Goal: Task Accomplishment & Management: Manage account settings

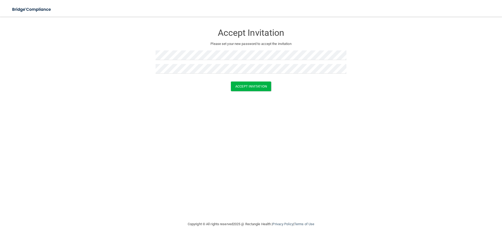
click at [246, 109] on div "Accept Invitation Please set your new password to accept the invitation Accept …" at bounding box center [250, 119] width 481 height 194
click at [256, 87] on button "Accept Invitation" at bounding box center [251, 87] width 40 height 10
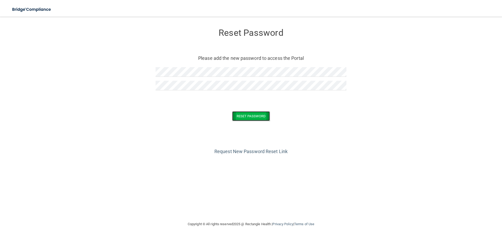
click at [250, 120] on button "Reset Password" at bounding box center [251, 116] width 38 height 10
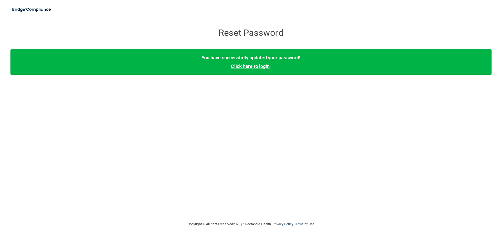
click at [252, 68] on link "Click here to login" at bounding box center [250, 66] width 39 height 5
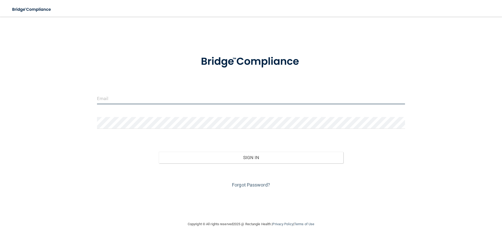
click at [128, 98] on input "email" at bounding box center [251, 99] width 308 height 12
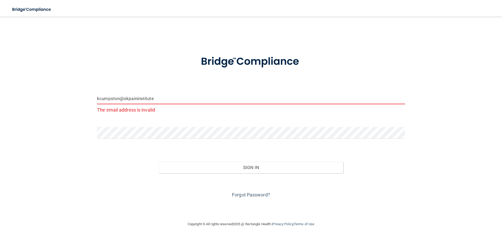
click at [161, 99] on input "kcumpston@okpaininstitute" at bounding box center [251, 99] width 308 height 12
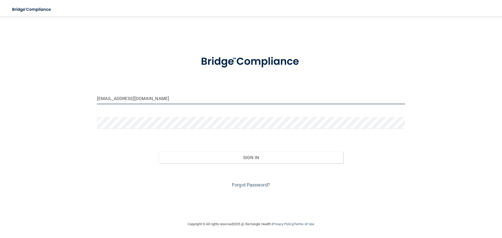
type input "kcumpston@okpaininstitute.com"
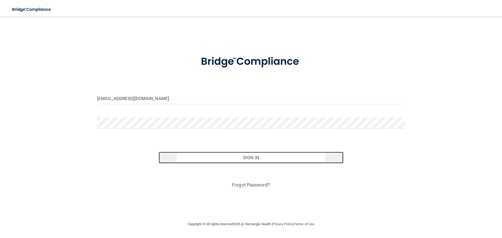
click at [257, 158] on button "Sign In" at bounding box center [251, 157] width 185 height 11
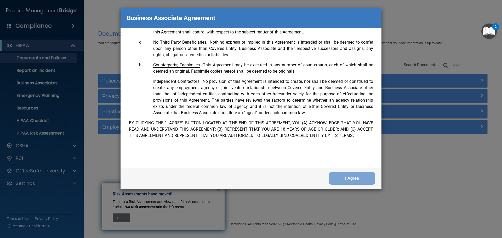
scroll to position [1066, 0]
click at [349, 178] on button "I Agree" at bounding box center [352, 178] width 46 height 13
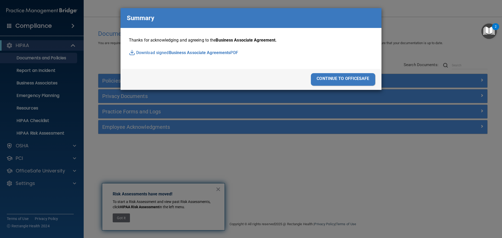
click at [348, 79] on div "continue to officesafe" at bounding box center [343, 79] width 64 height 13
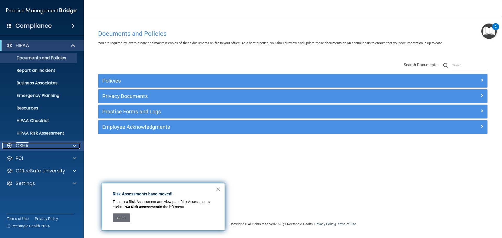
click at [35, 145] on div "OSHA" at bounding box center [34, 146] width 65 height 6
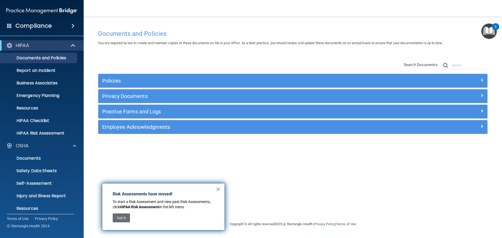
click at [217, 188] on button "×" at bounding box center [218, 189] width 5 height 8
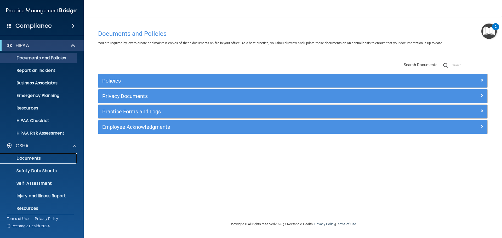
click at [32, 159] on p "Documents" at bounding box center [38, 158] width 71 height 5
